Goal: Task Accomplishment & Management: Manage account settings

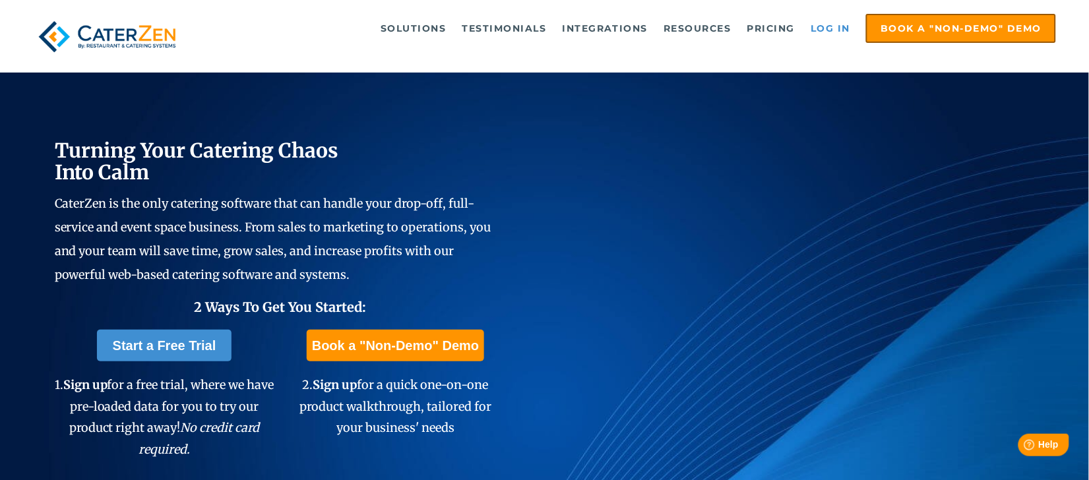
click at [826, 29] on link "Log in" at bounding box center [830, 28] width 53 height 26
click at [817, 28] on link "Log in" at bounding box center [830, 28] width 53 height 26
click at [816, 28] on link "Log in" at bounding box center [830, 28] width 53 height 26
click at [819, 25] on link "Log in" at bounding box center [830, 28] width 53 height 26
